Goal: Find specific page/section: Find specific page/section

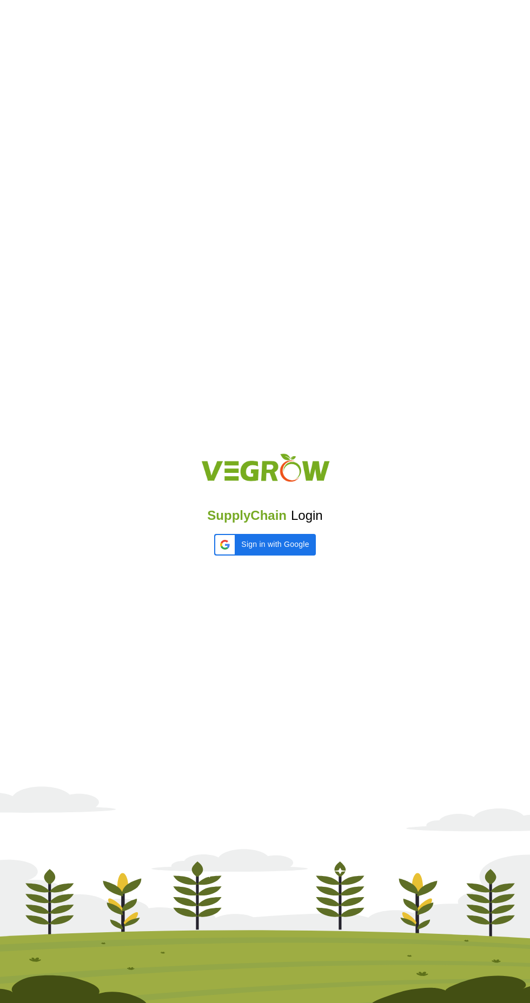
click at [214, 556] on iframe at bounding box center [214, 556] width 0 height 0
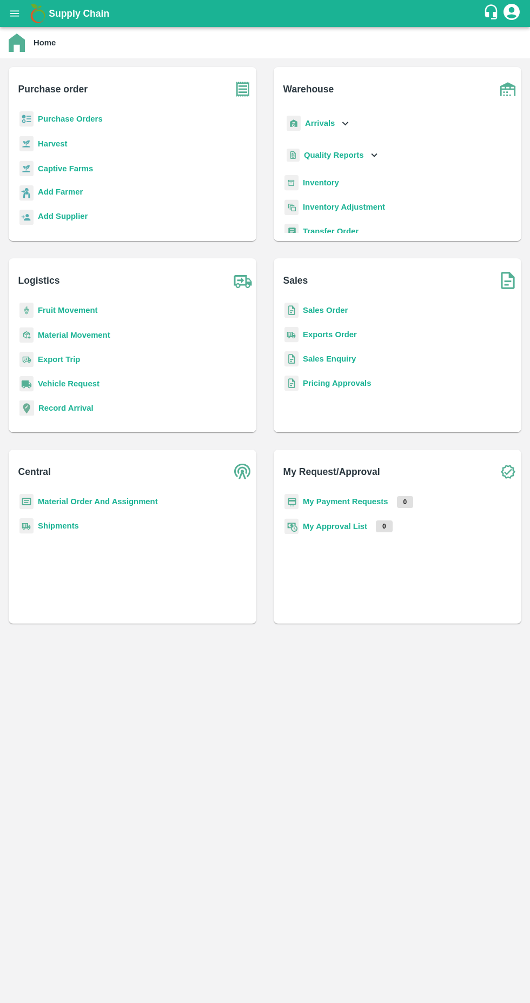
click at [14, 14] on icon "open drawer" at bounding box center [14, 13] width 9 height 6
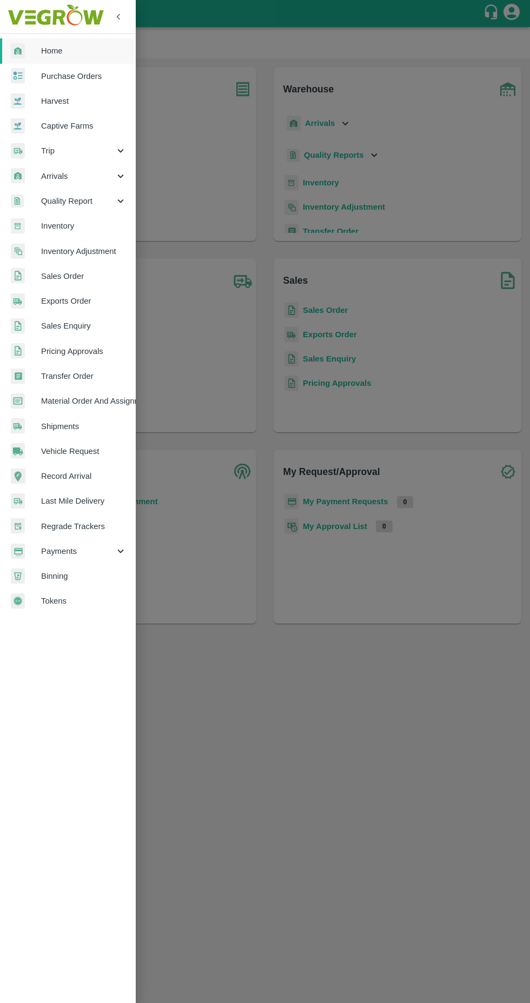
click at [235, 485] on div at bounding box center [265, 501] width 530 height 1003
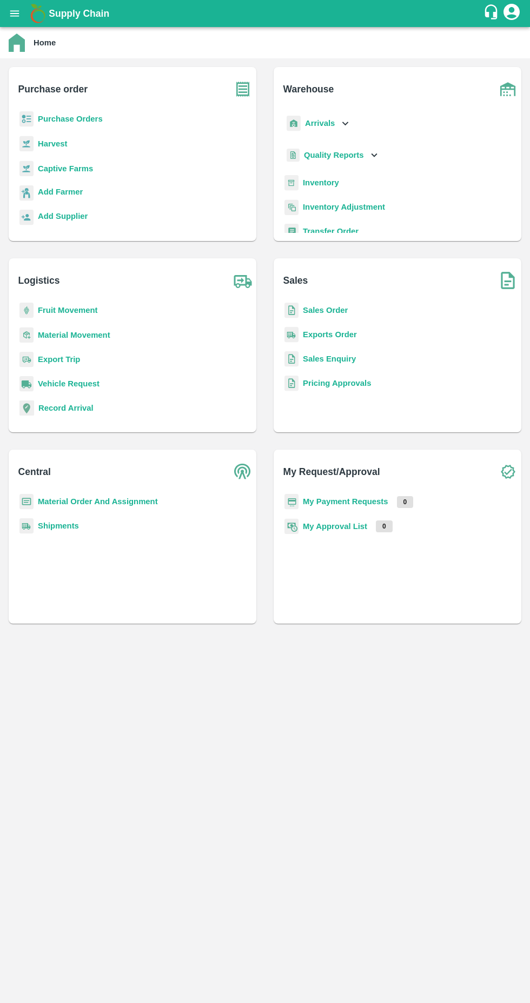
click at [18, 12] on icon "open drawer" at bounding box center [15, 14] width 12 height 12
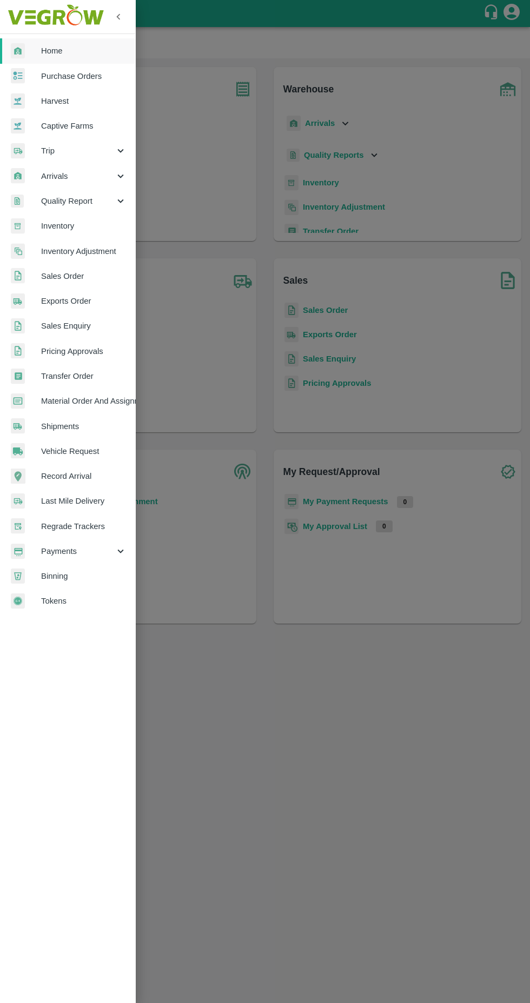
click at [198, 130] on div at bounding box center [265, 501] width 530 height 1003
